Goal: Task Accomplishment & Management: Manage account settings

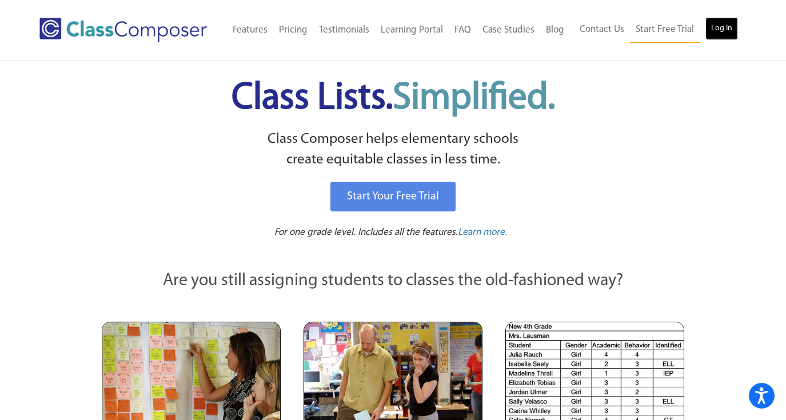
click at [716, 29] on link "Log In" at bounding box center [721, 28] width 33 height 23
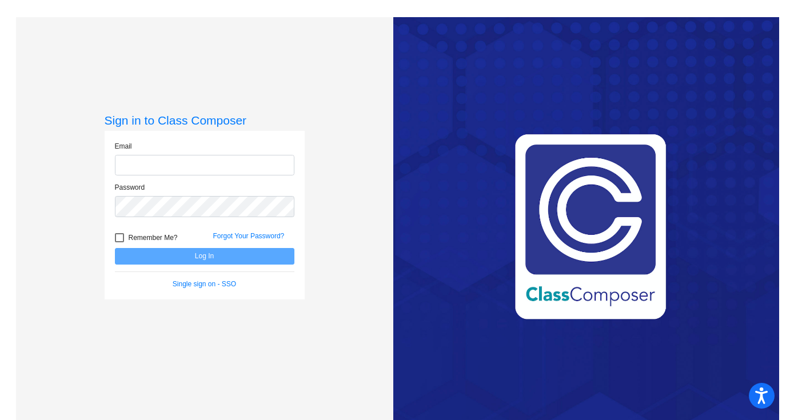
type input "[EMAIL_ADDRESS][DOMAIN_NAME]"
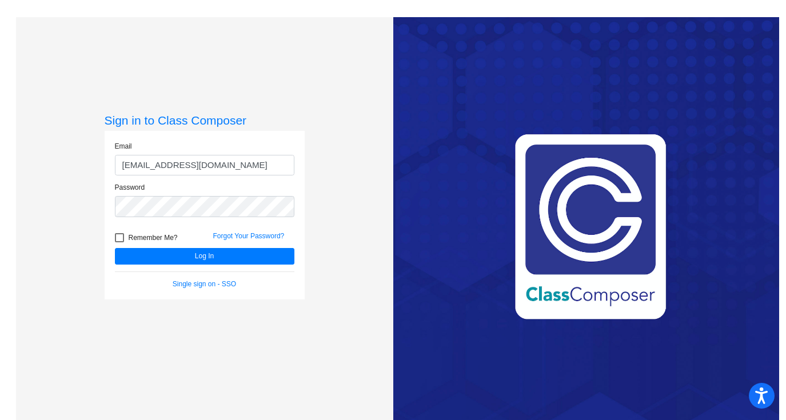
click at [134, 246] on div "Remember Me?" at bounding box center [155, 239] width 98 height 17
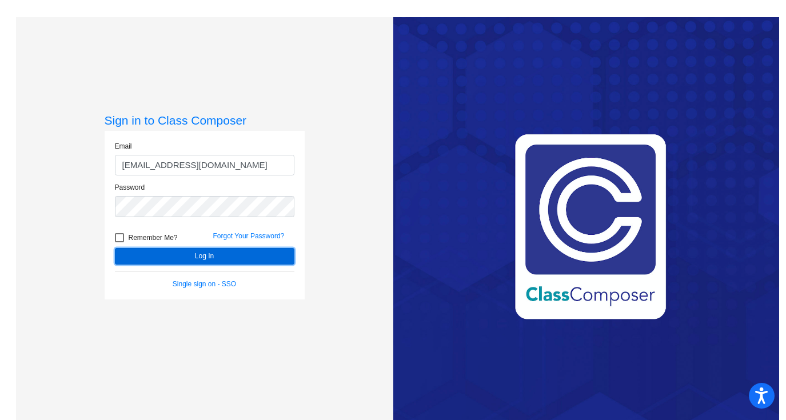
click at [155, 252] on button "Log In" at bounding box center [204, 256] width 179 height 17
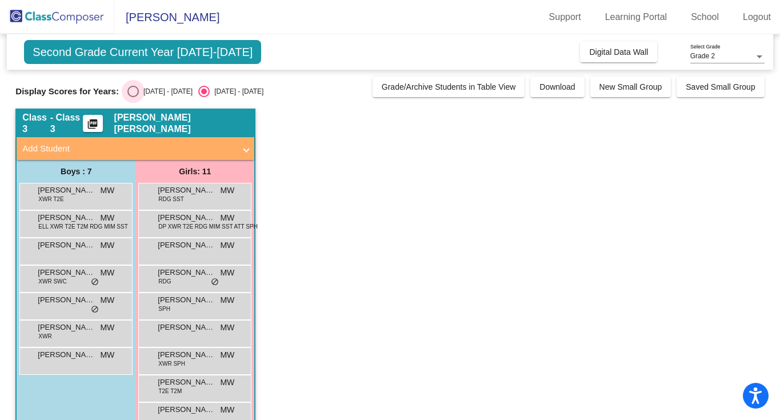
click at [129, 93] on div "Select an option" at bounding box center [132, 91] width 11 height 11
click at [133, 97] on input "[DATE] - [DATE]" at bounding box center [133, 97] width 1 height 1
radio input "true"
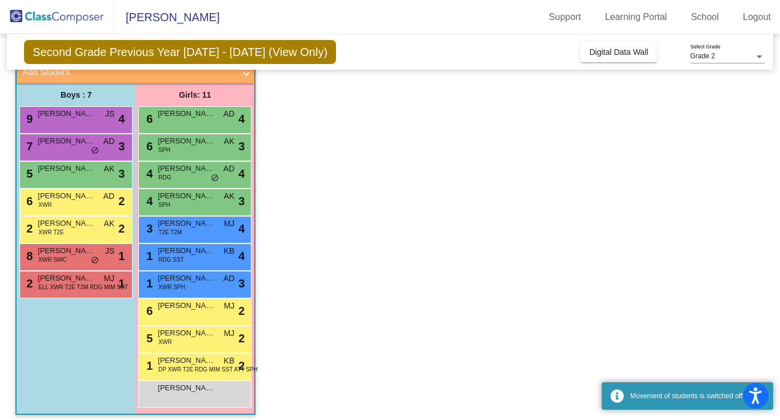
scroll to position [79, 0]
